Goal: Information Seeking & Learning: Learn about a topic

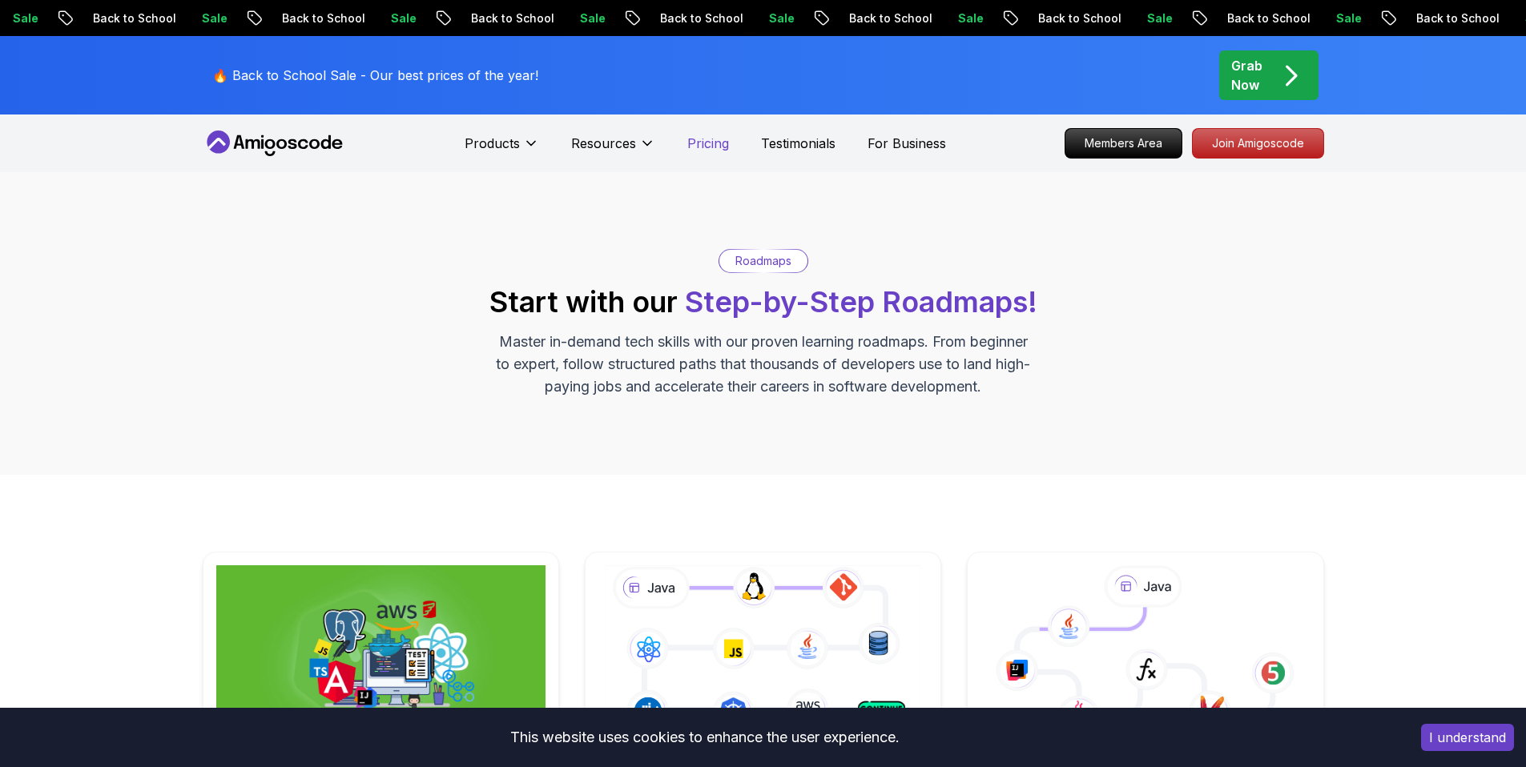
click at [706, 151] on p "Pricing" at bounding box center [708, 143] width 42 height 19
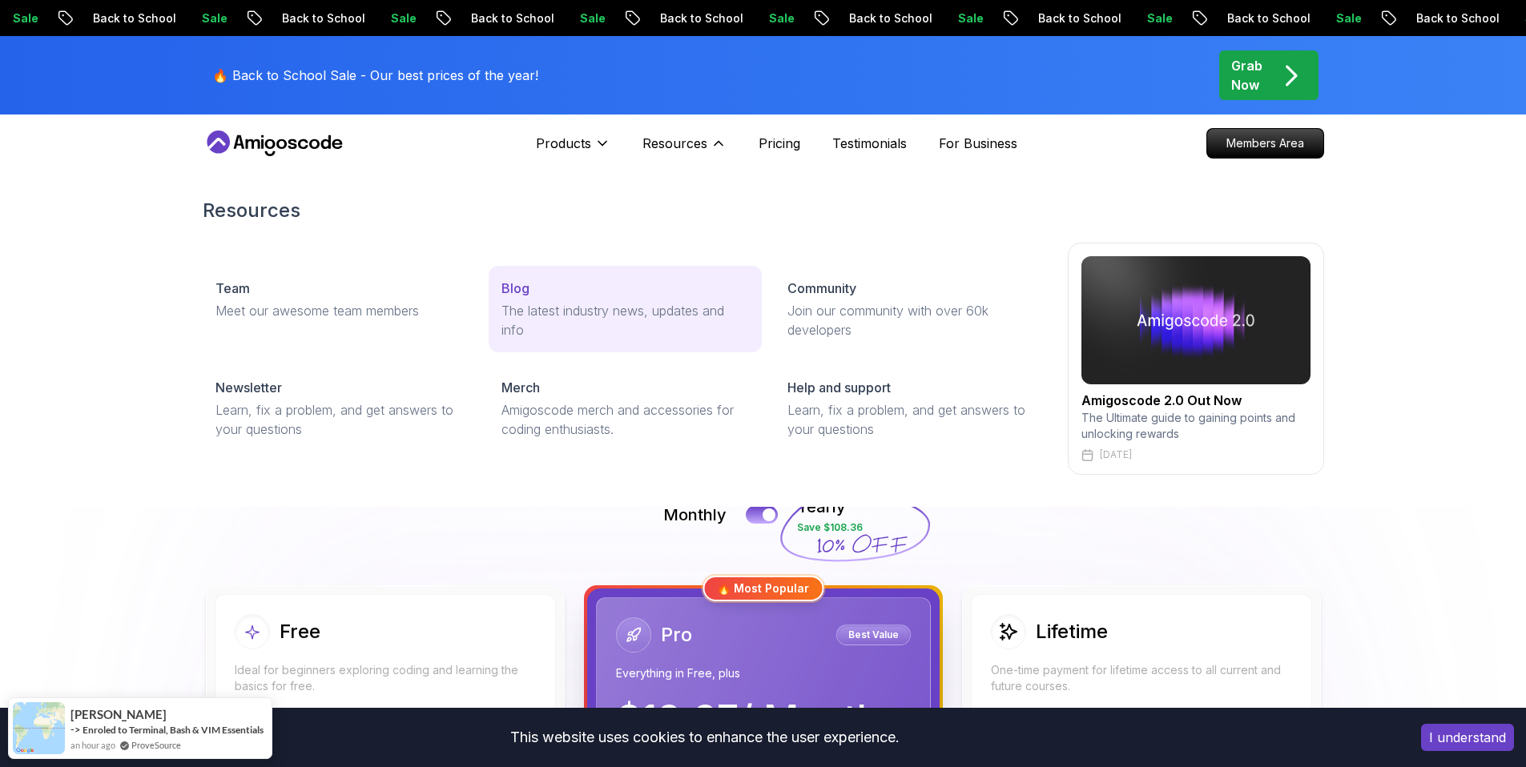
scroll to position [119, 0]
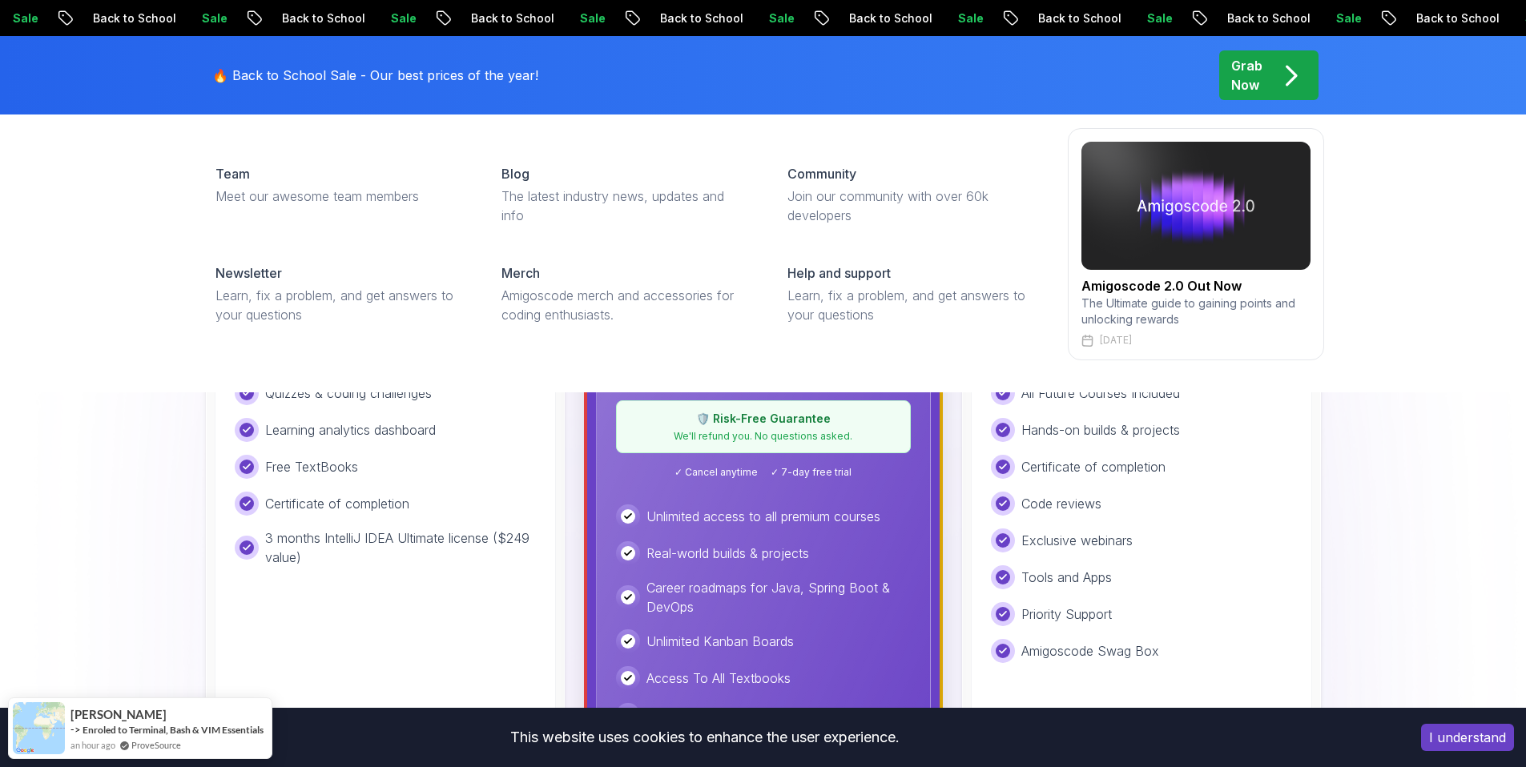
click at [56, 384] on div "Resources Team Meet our awesome team members Blog The latest industry news, upd…" at bounding box center [763, 221] width 1526 height 341
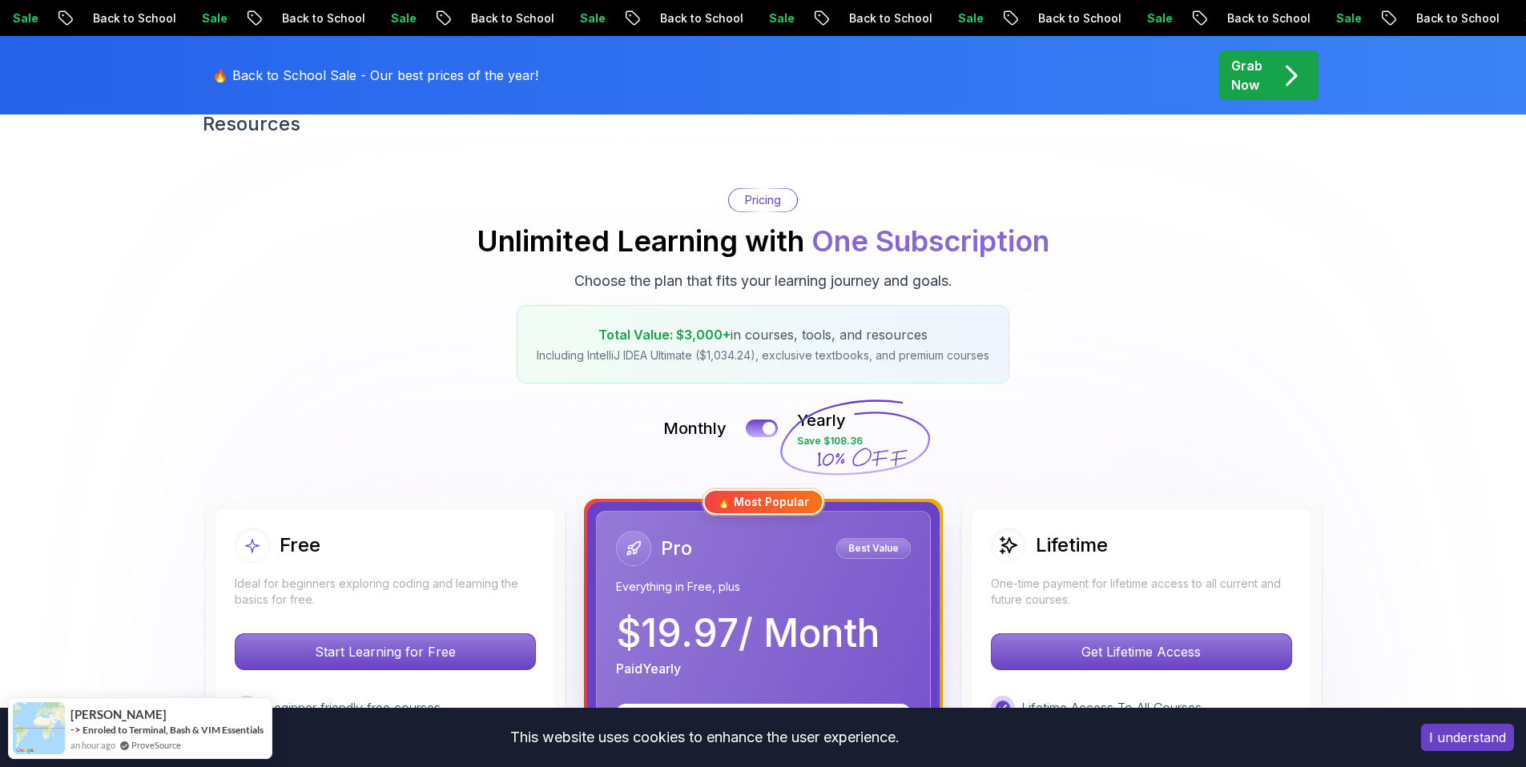
scroll to position [0, 0]
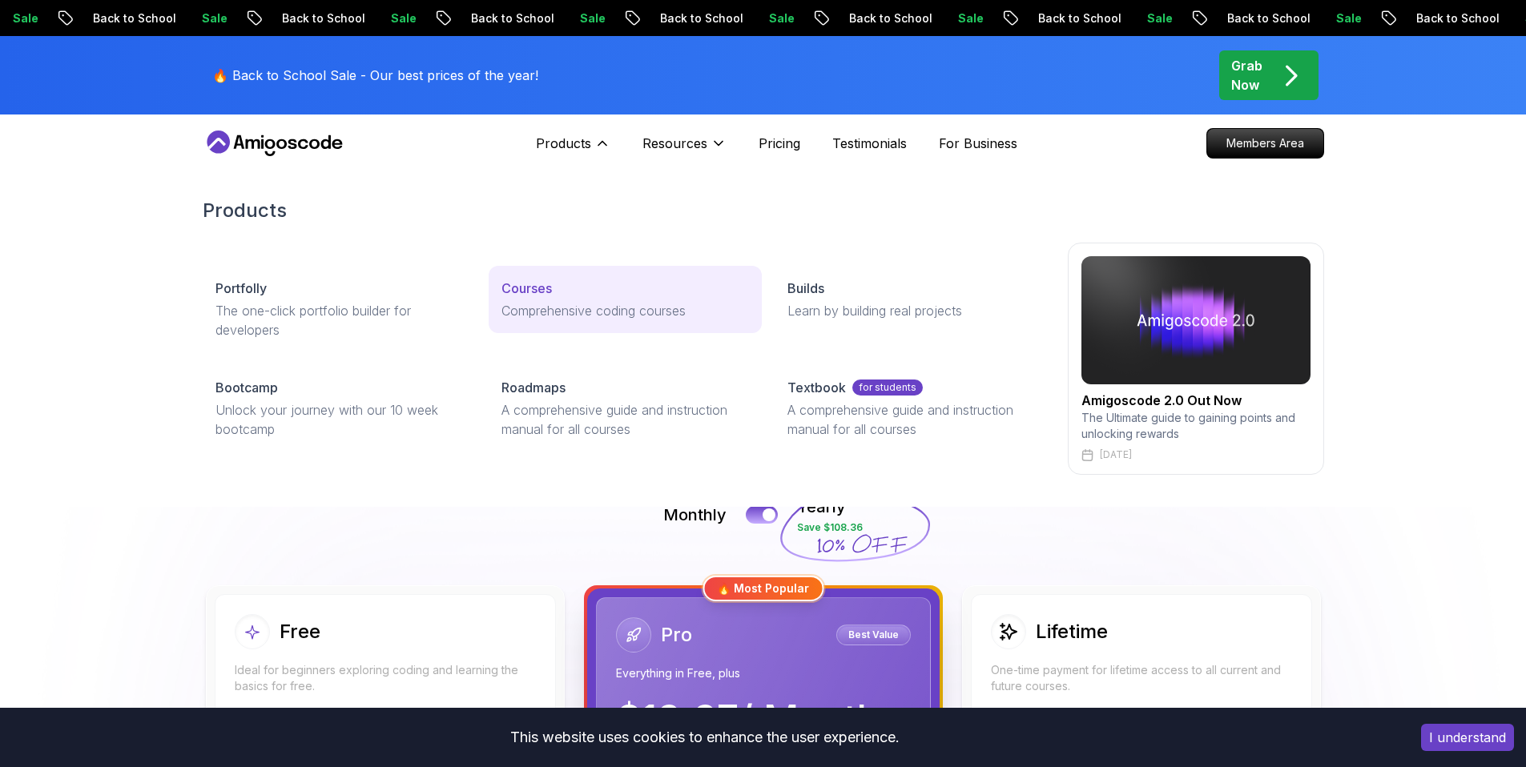
click at [512, 282] on p "Courses" at bounding box center [526, 288] width 50 height 19
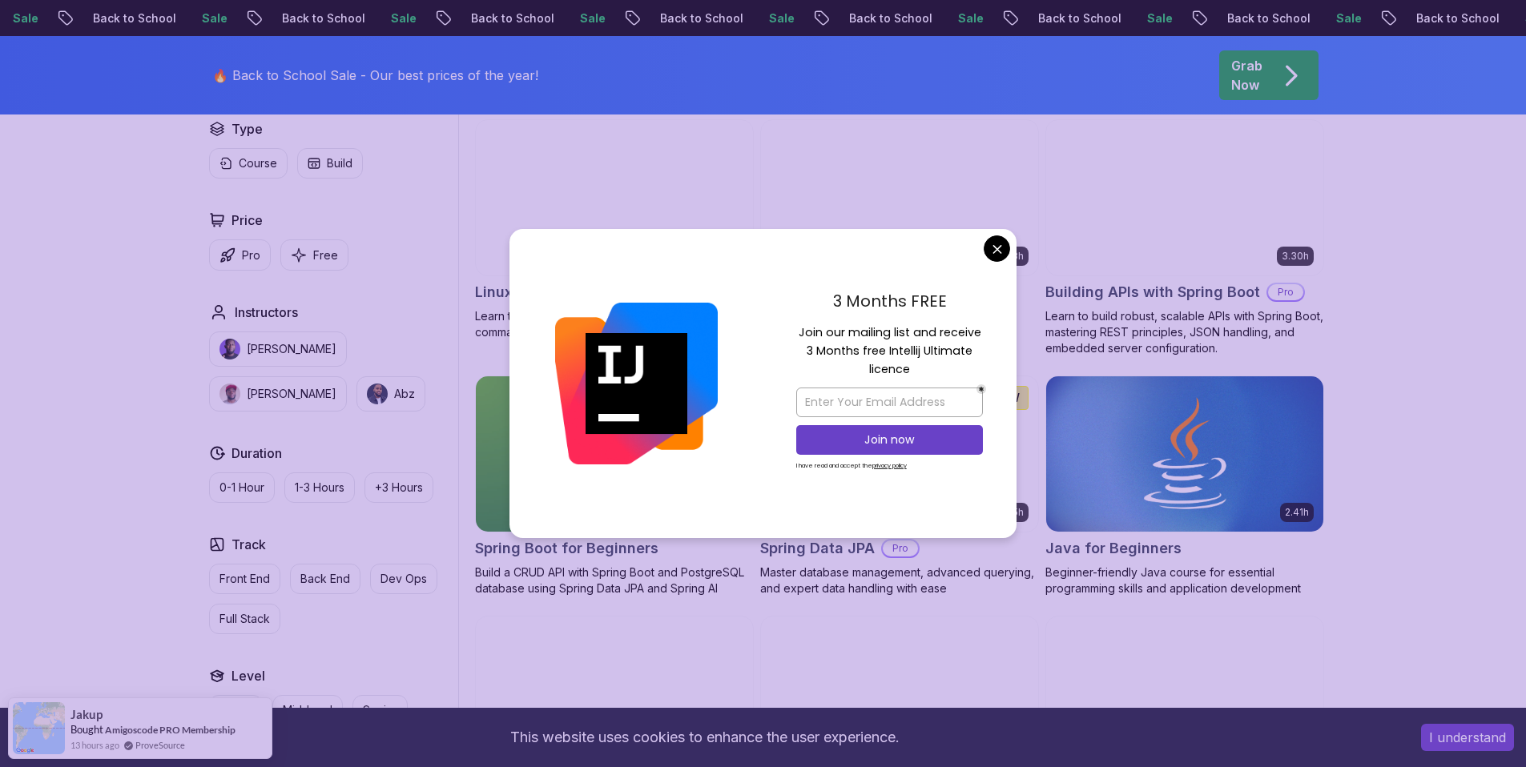
scroll to position [517, 0]
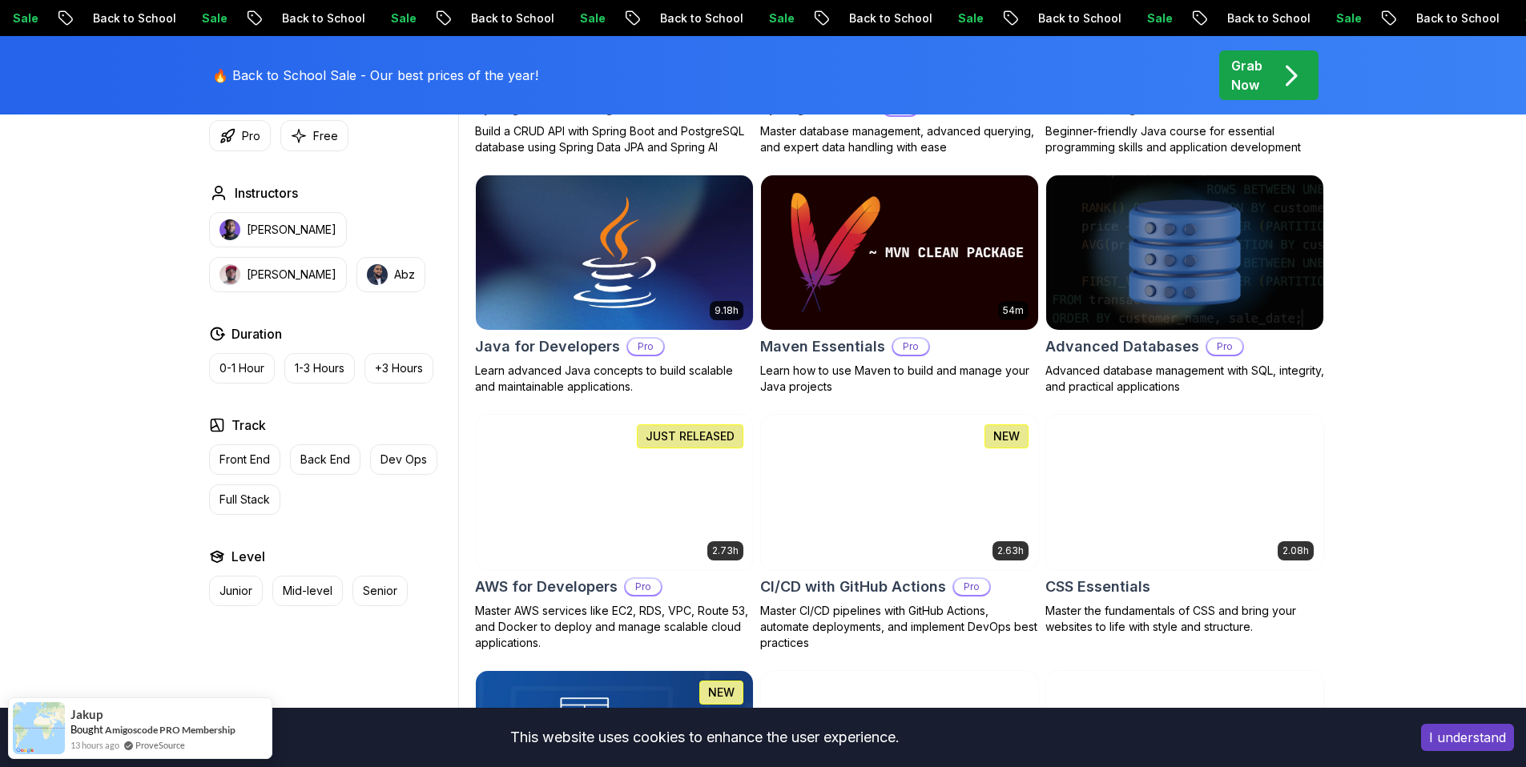
scroll to position [1082, 0]
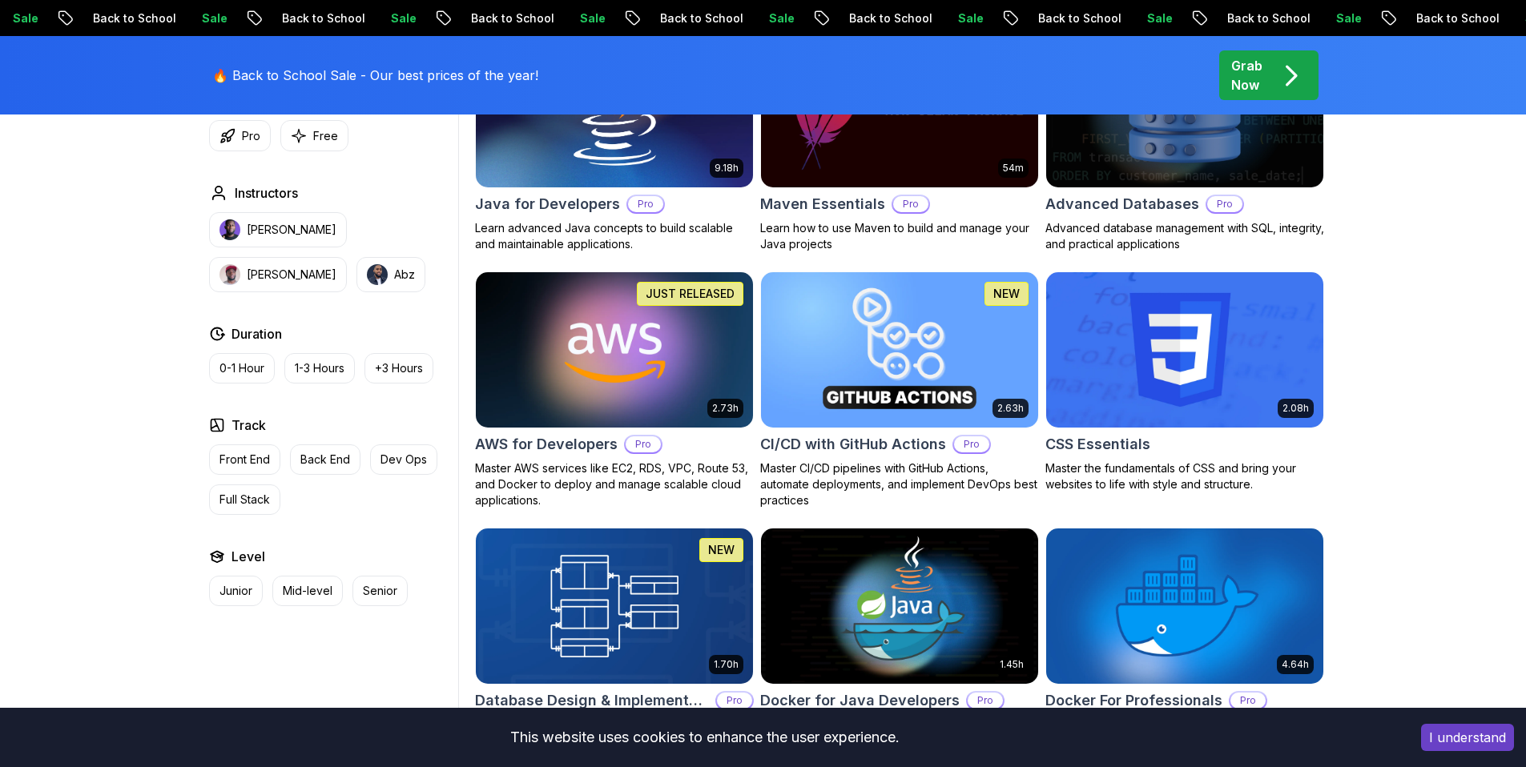
click at [658, 351] on img at bounding box center [614, 349] width 291 height 163
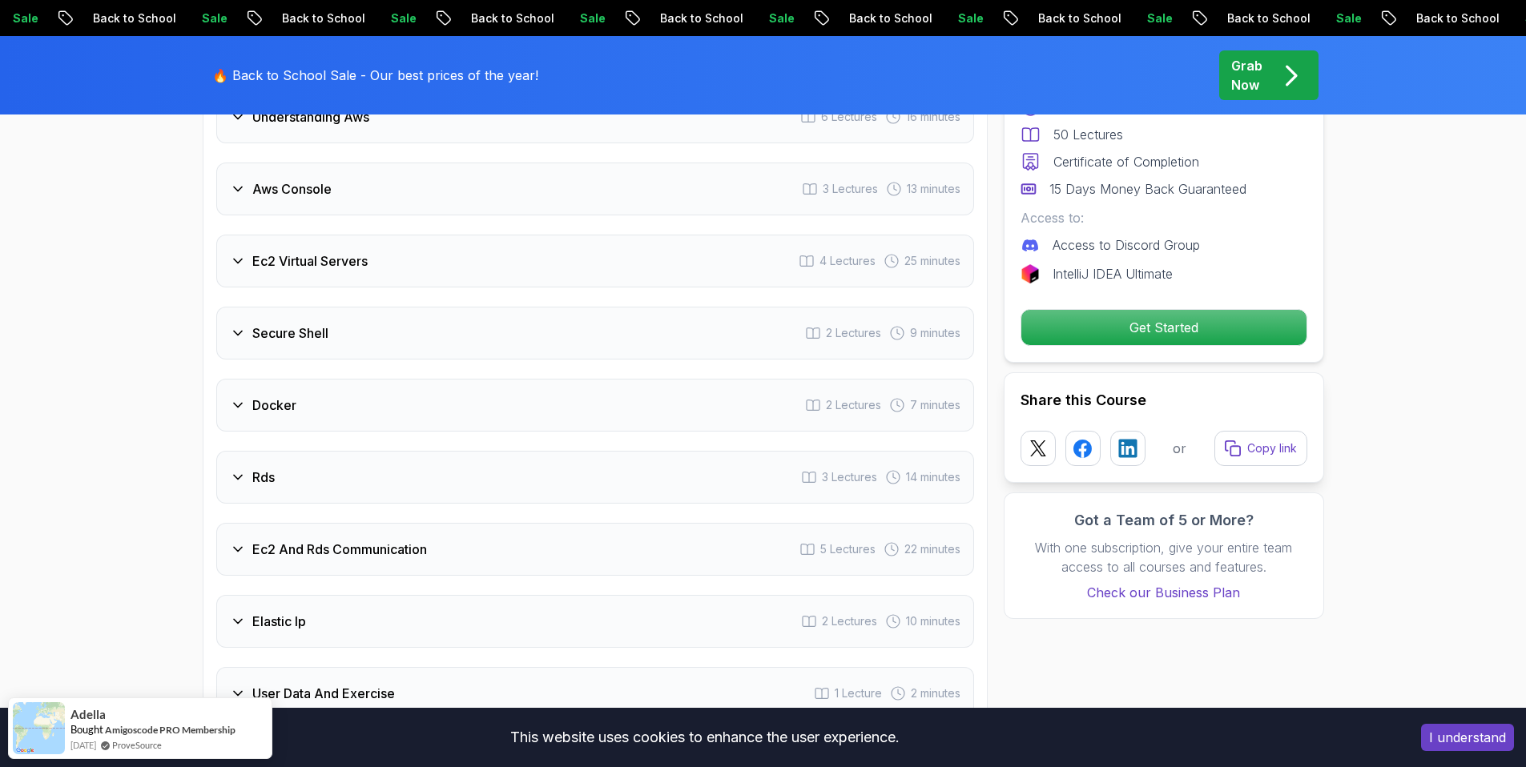
scroll to position [2133, 0]
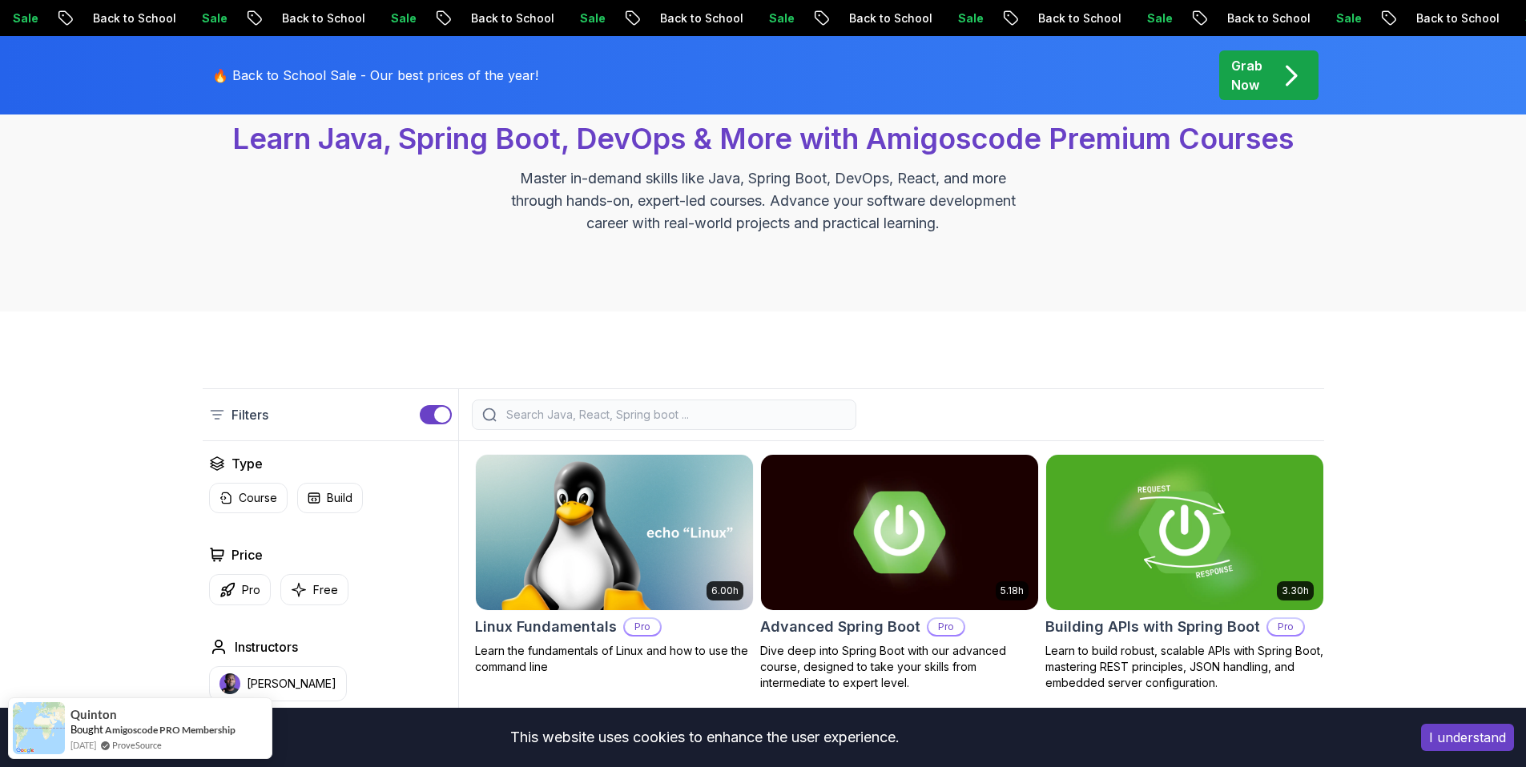
scroll to position [294, 0]
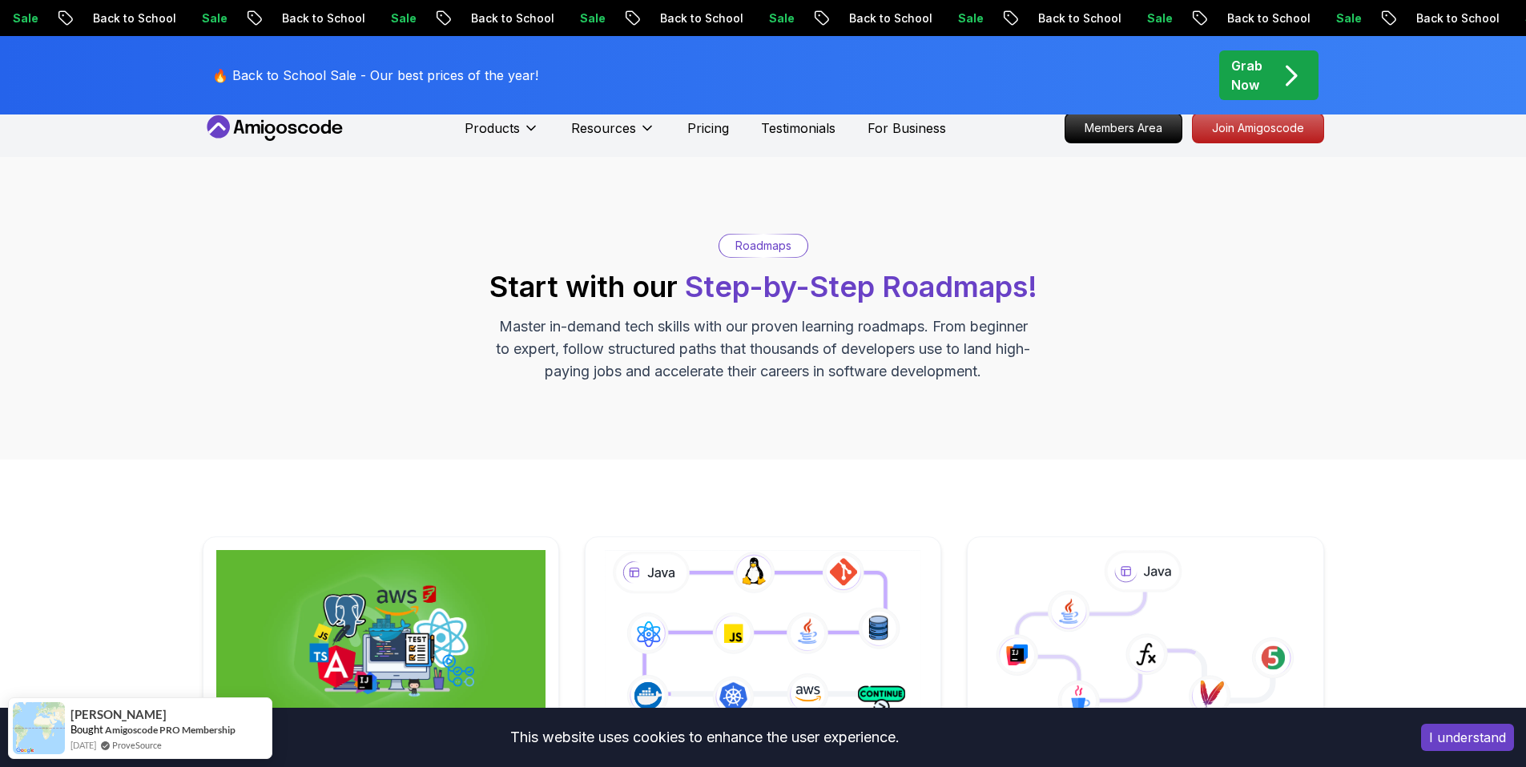
scroll to position [33, 0]
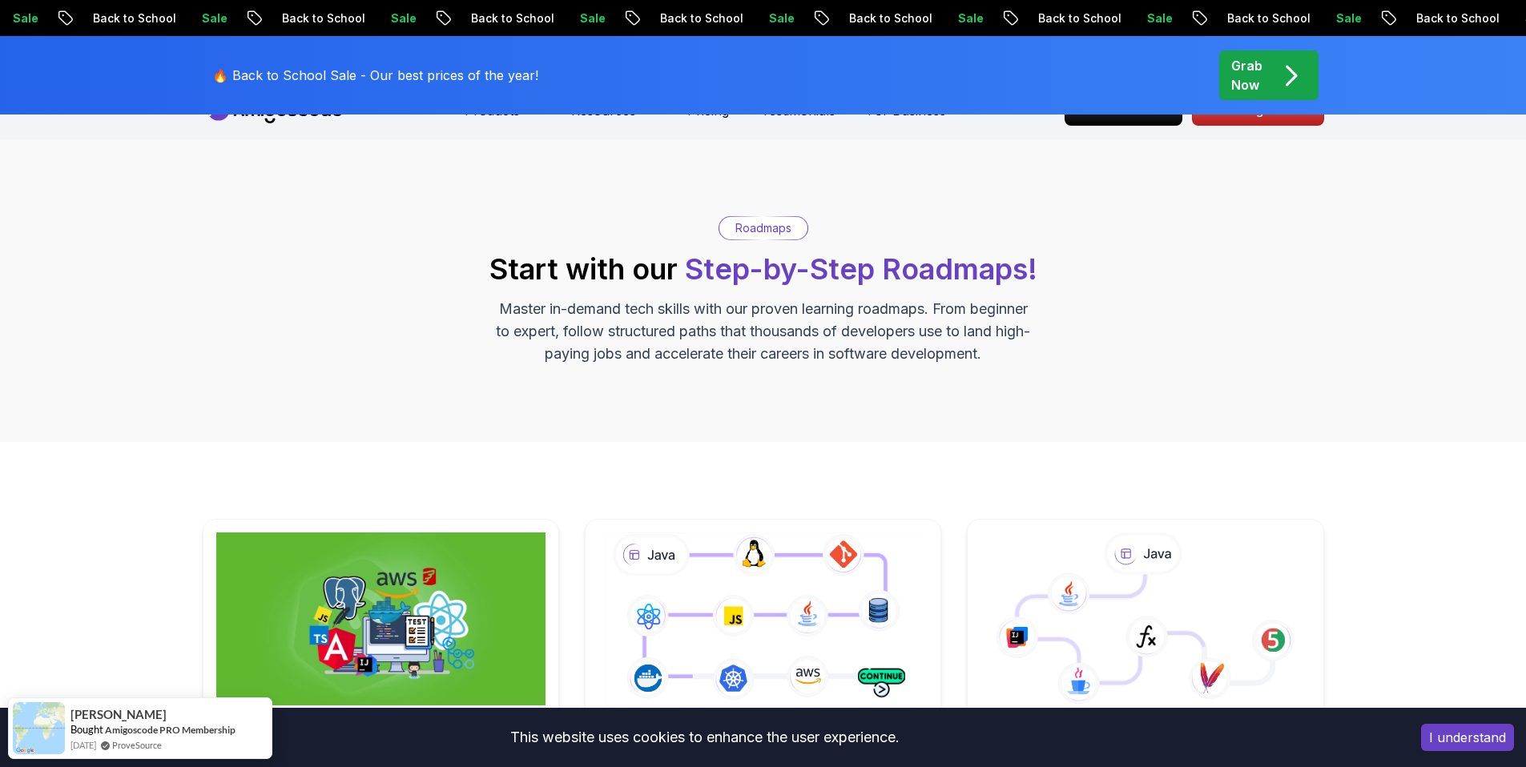
click at [729, 557] on icon at bounding box center [763, 619] width 339 height 188
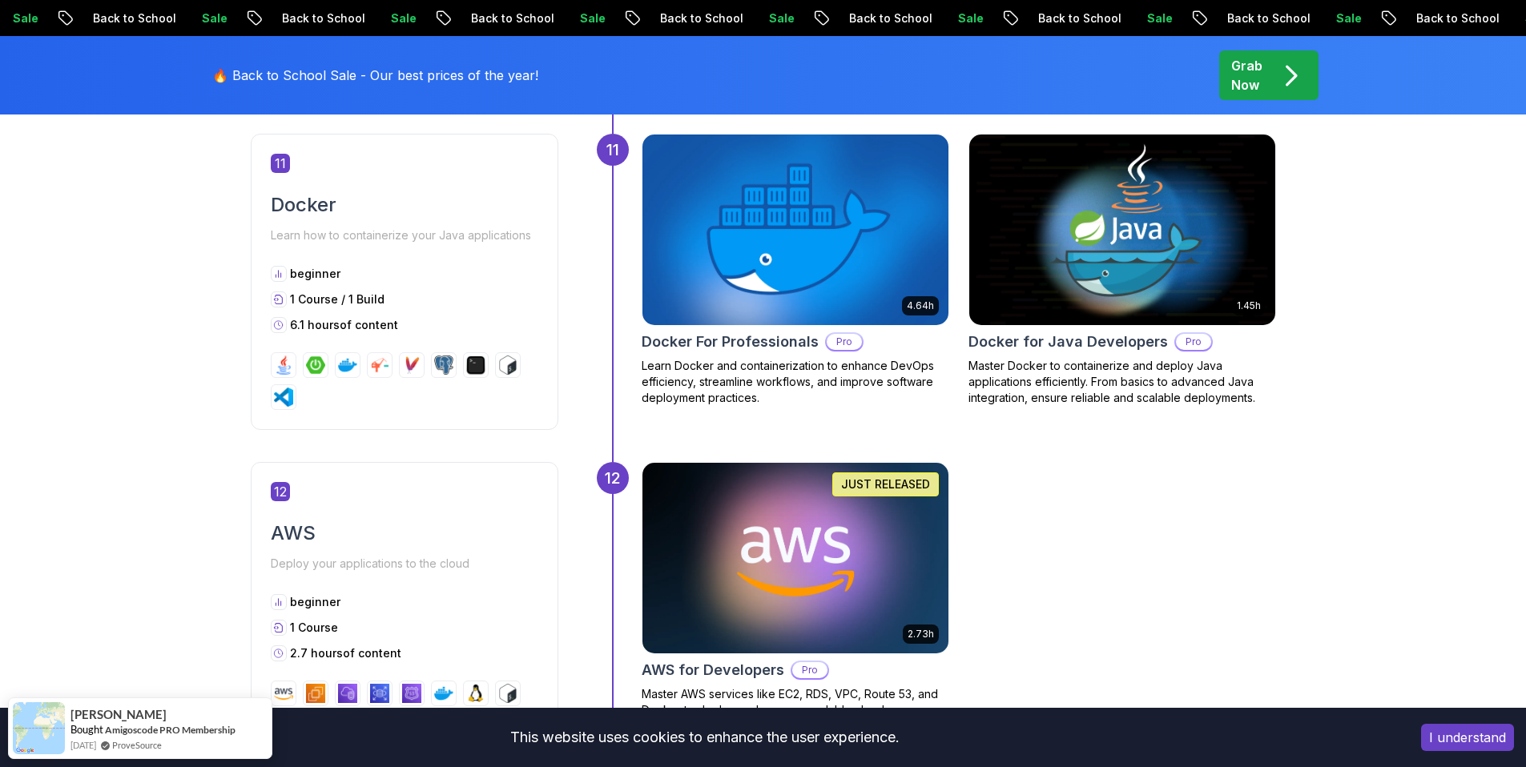
scroll to position [4895, 0]
